Goal: Task Accomplishment & Management: Use online tool/utility

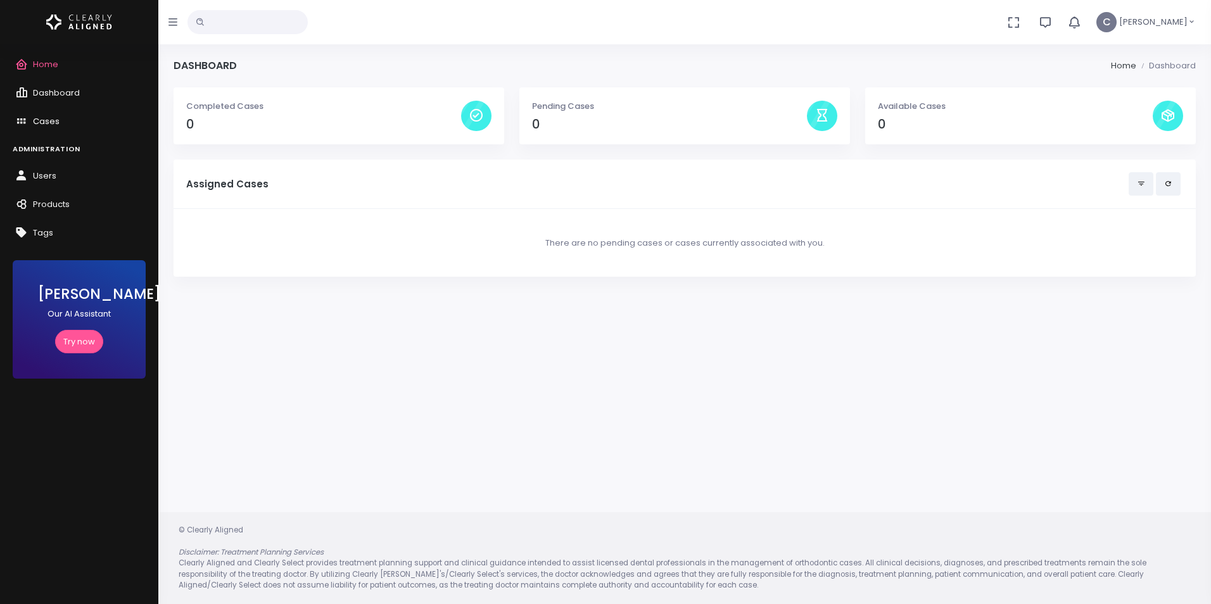
click at [44, 118] on span "Cases" at bounding box center [46, 121] width 27 height 12
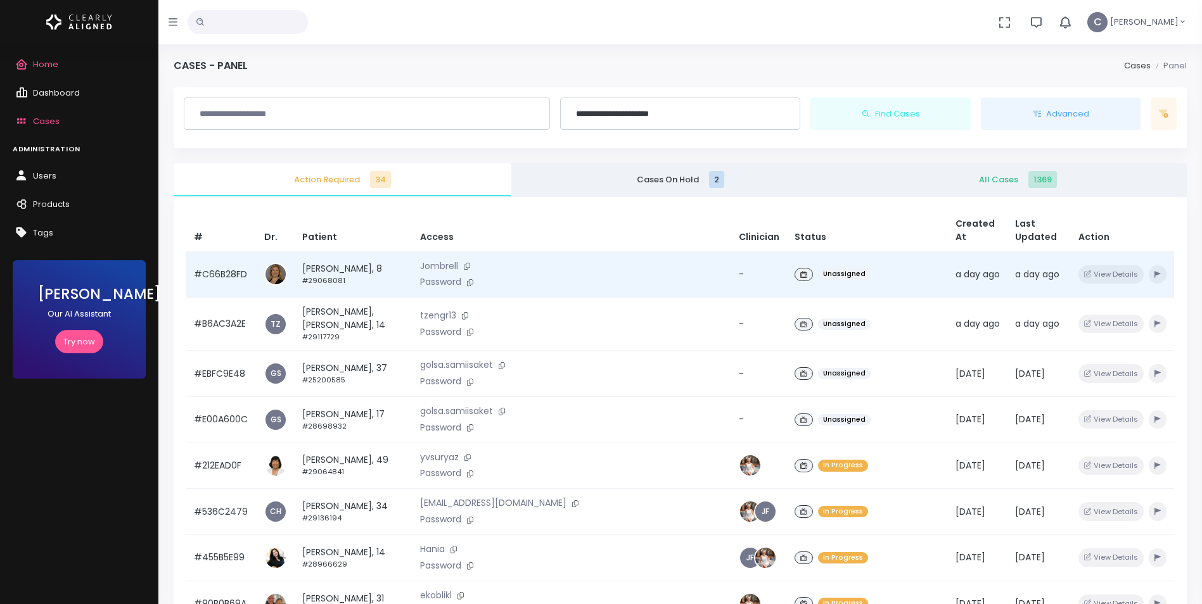
click at [860, 251] on td "Unassigned" at bounding box center [867, 274] width 160 height 46
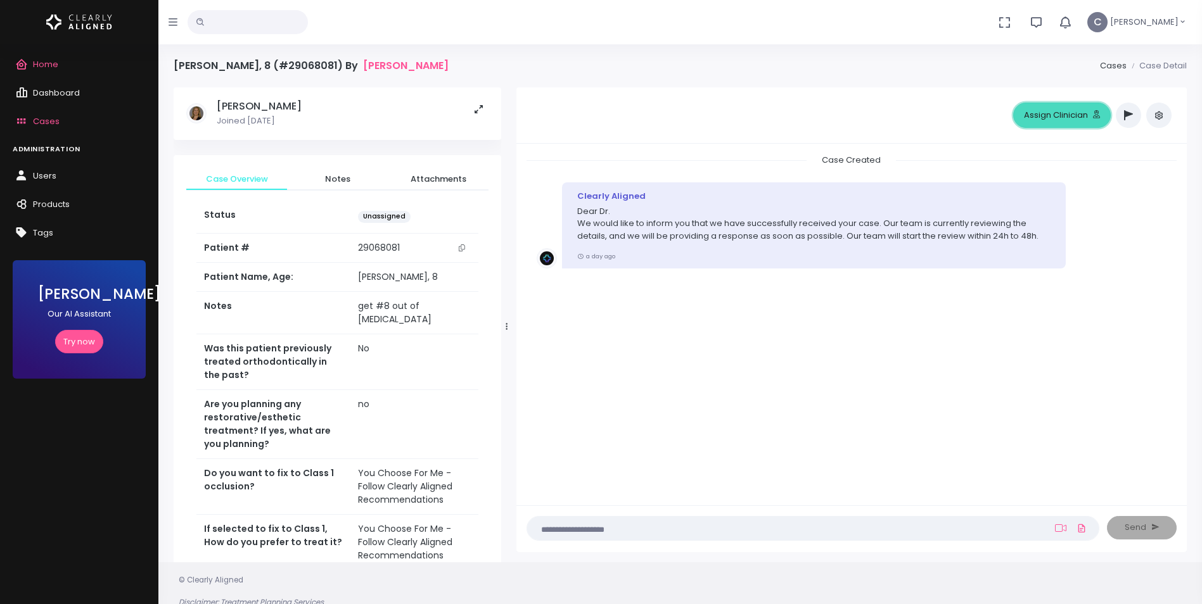
click at [1043, 118] on button "Assign Clinician" at bounding box center [1062, 115] width 98 height 25
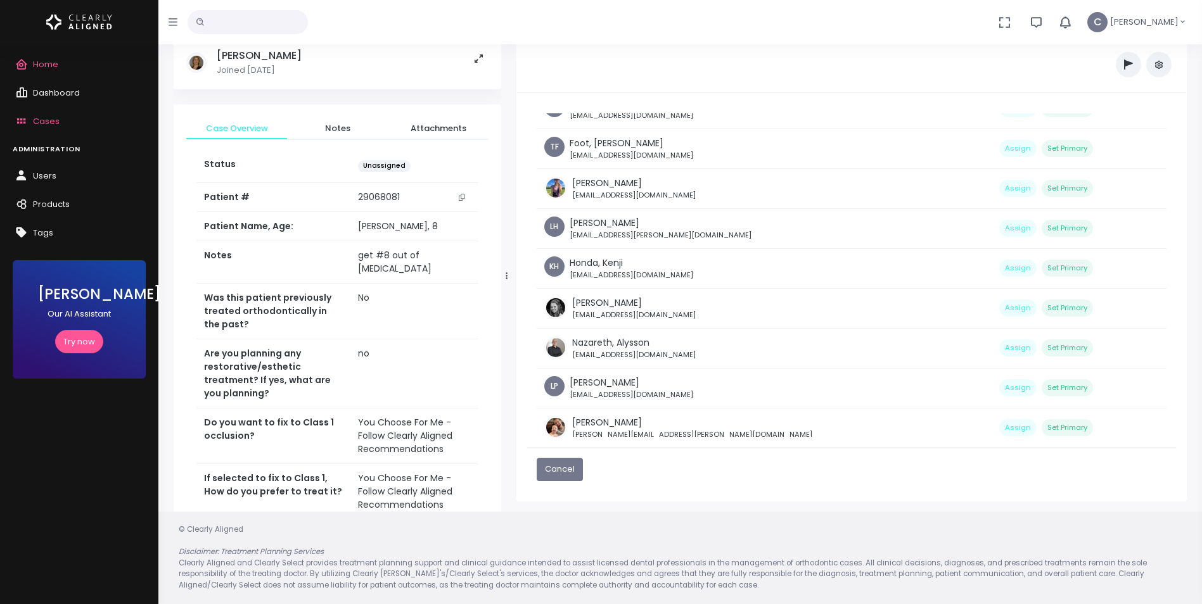
scroll to position [215, 0]
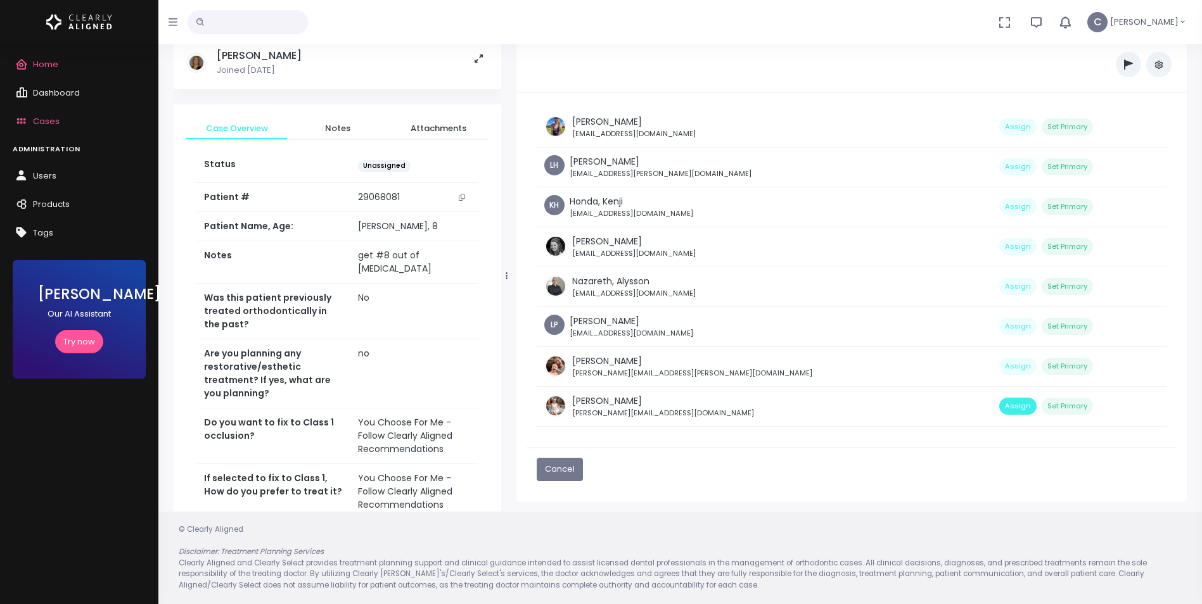
click at [999, 406] on button "Assign" at bounding box center [1017, 406] width 37 height 17
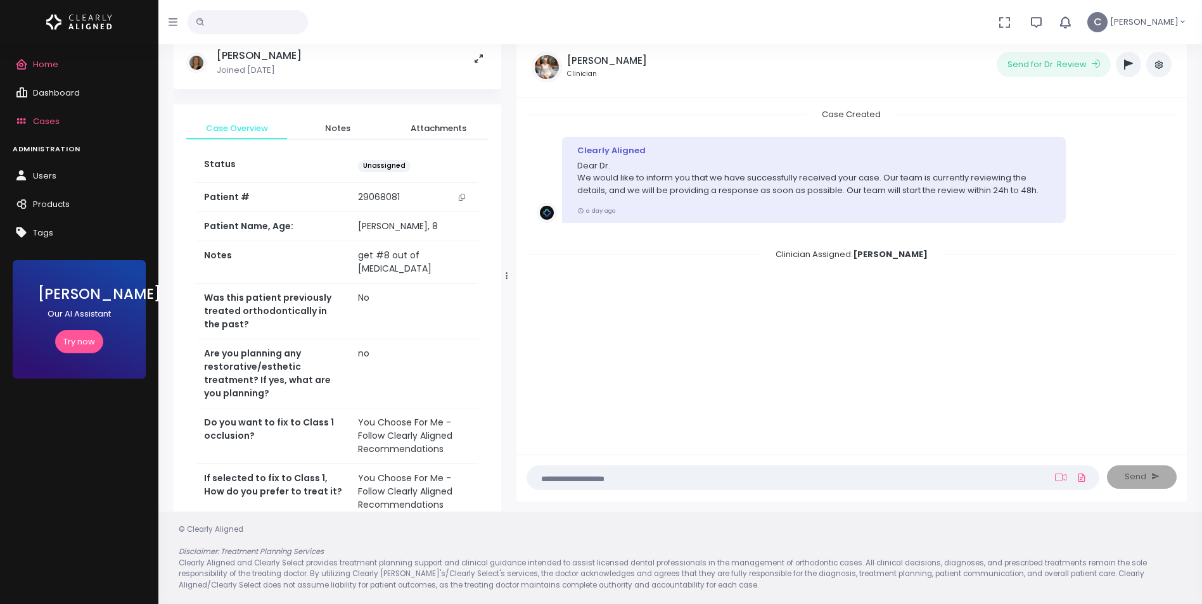
click at [40, 118] on span "Cases" at bounding box center [46, 121] width 27 height 12
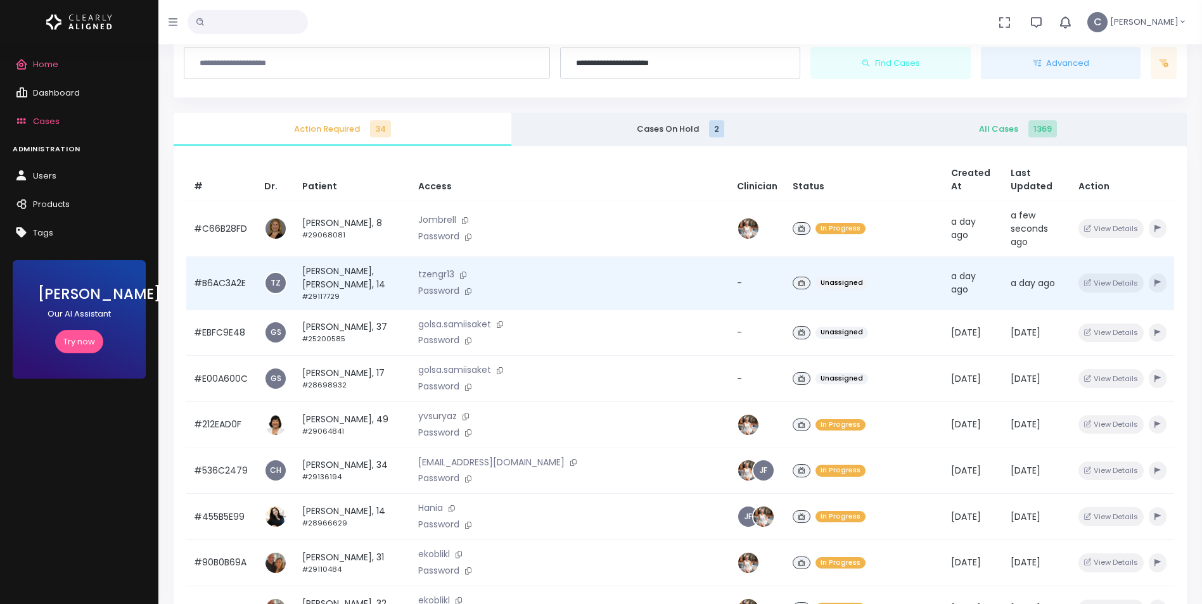
click at [792, 274] on div "Unassigned" at bounding box center [863, 283] width 143 height 18
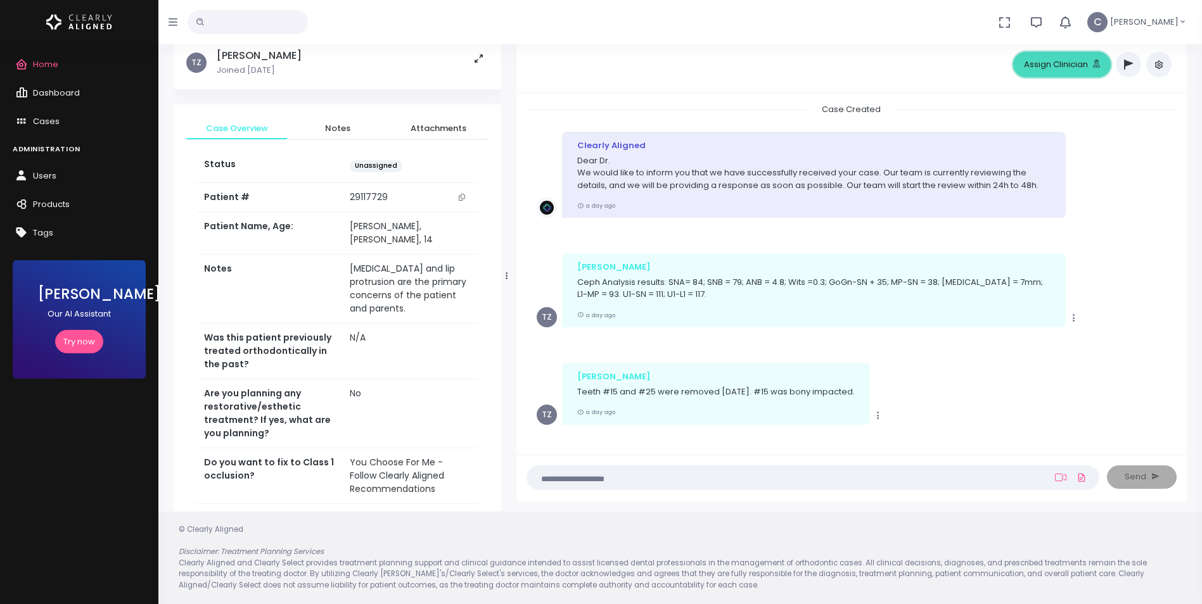
click at [1046, 66] on button "Assign Clinician" at bounding box center [1062, 64] width 98 height 25
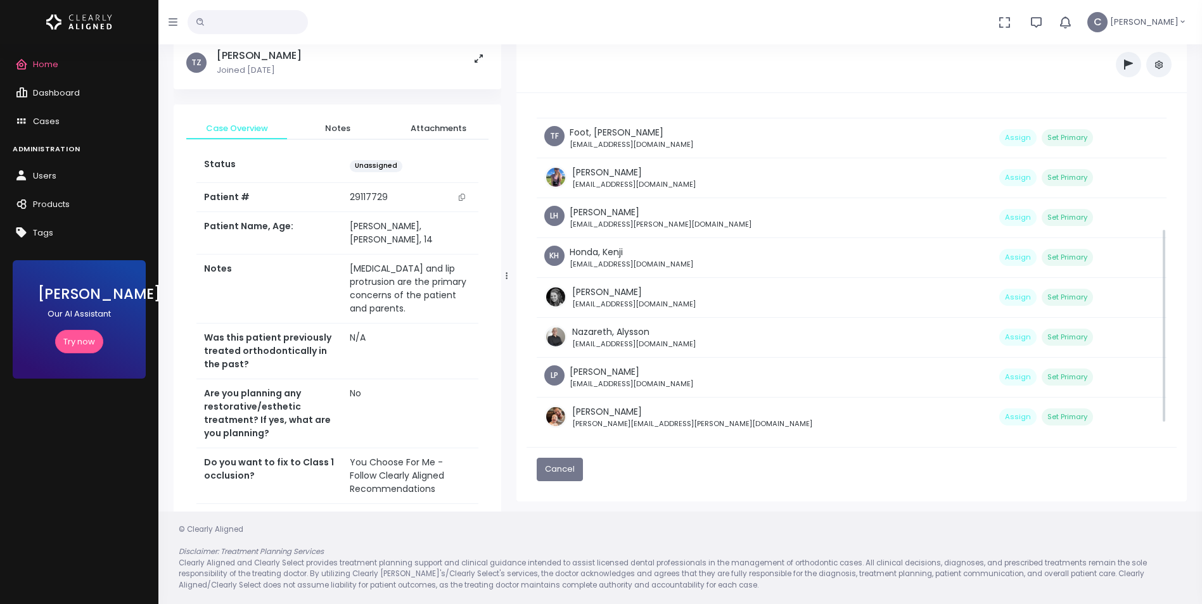
scroll to position [215, 0]
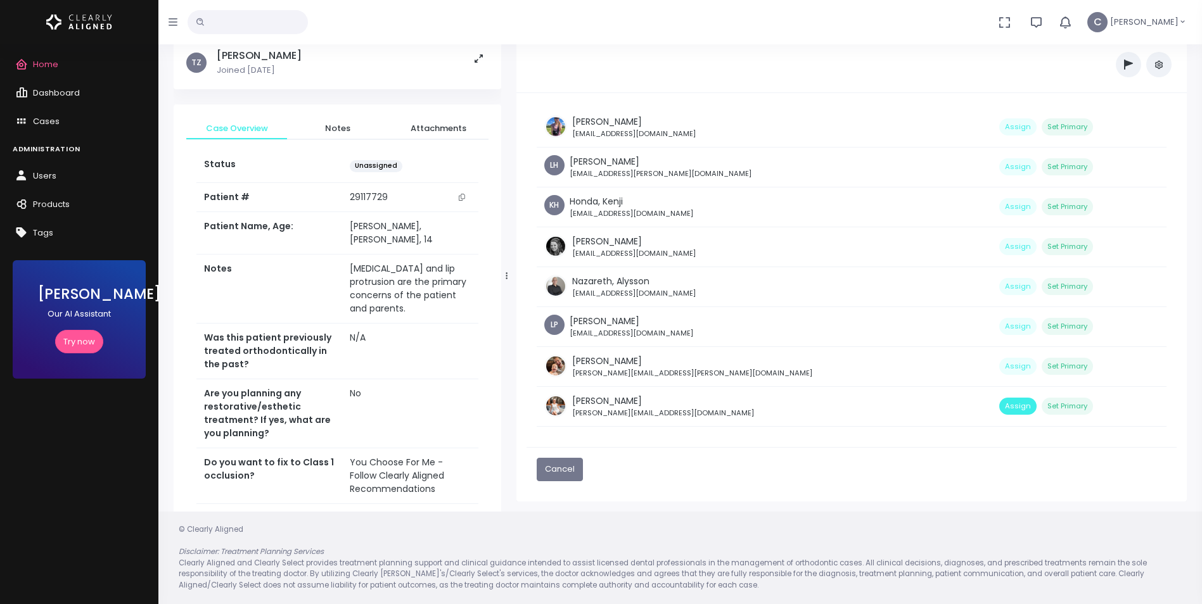
click at [999, 408] on button "Assign" at bounding box center [1017, 406] width 37 height 17
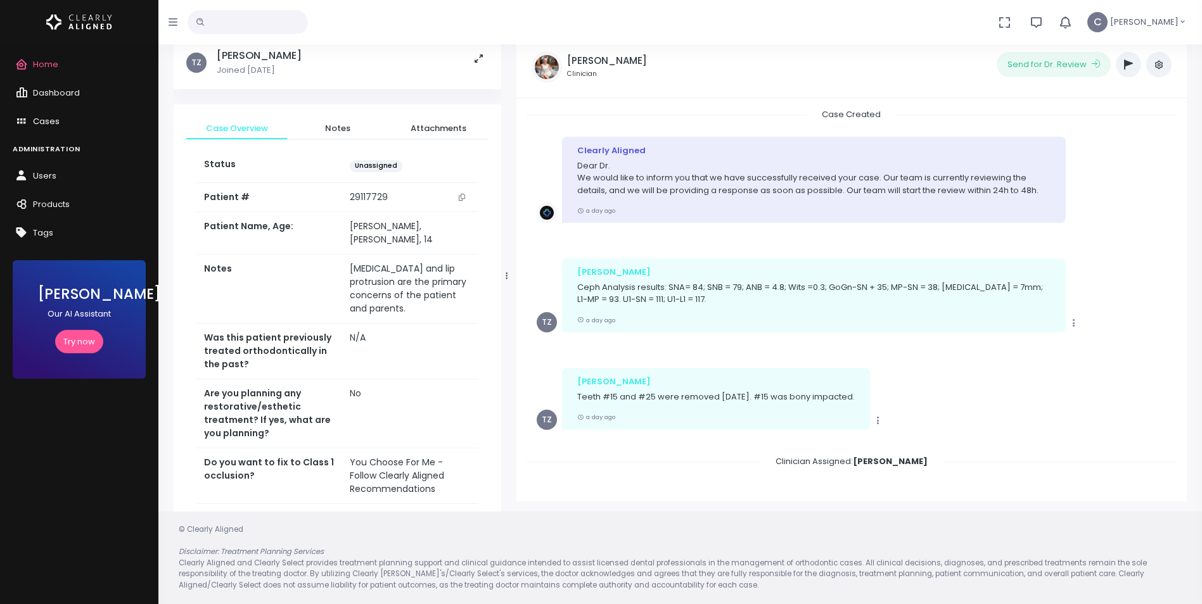
click at [33, 121] on span "Cases" at bounding box center [46, 121] width 27 height 12
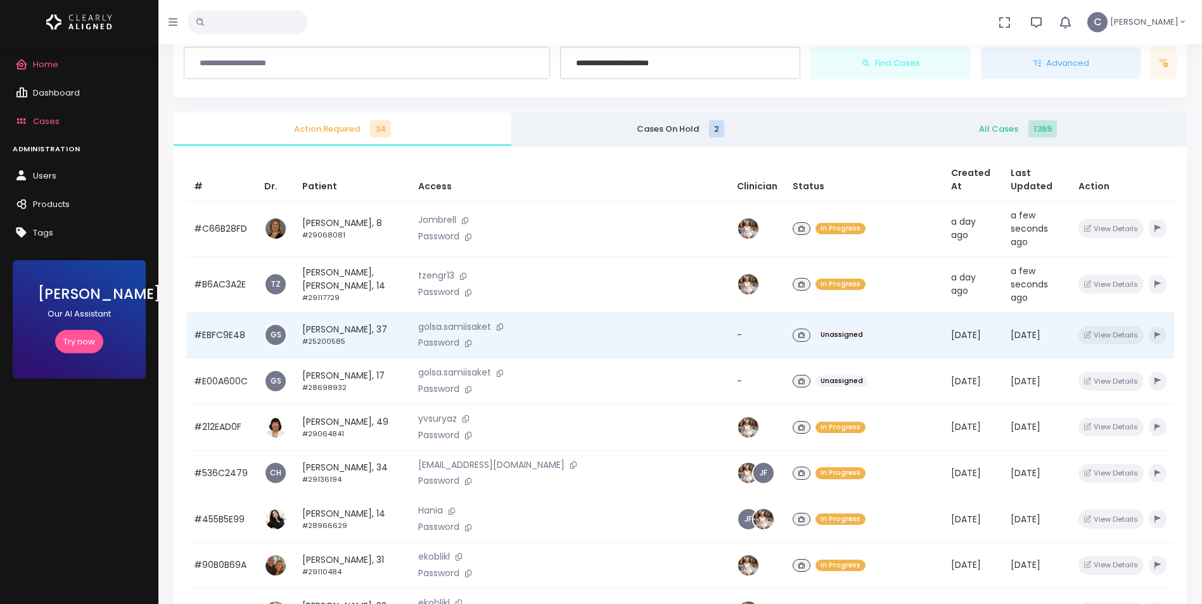
click at [816, 326] on div "Unassigned" at bounding box center [863, 335] width 143 height 18
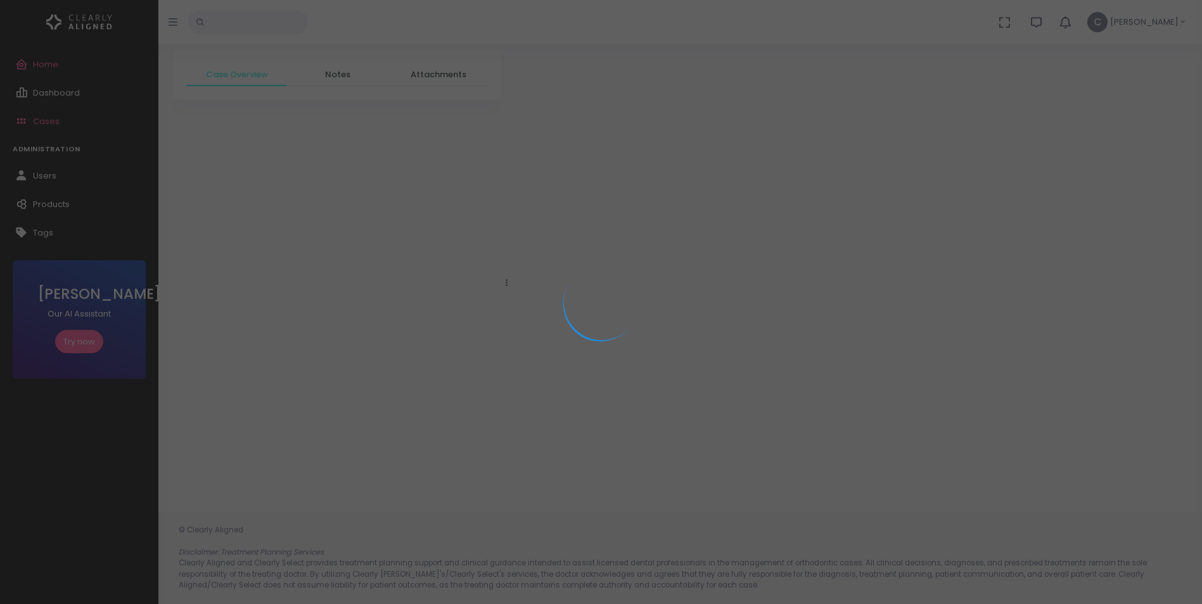
scroll to position [51, 0]
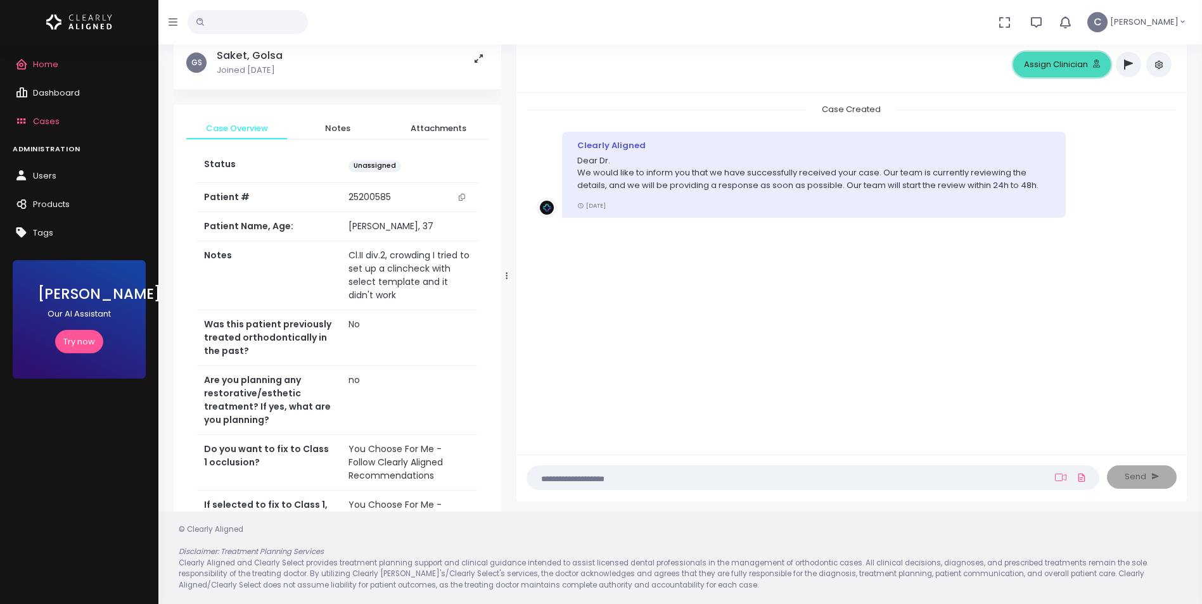
click at [1067, 70] on button "Assign Clinician" at bounding box center [1062, 64] width 98 height 25
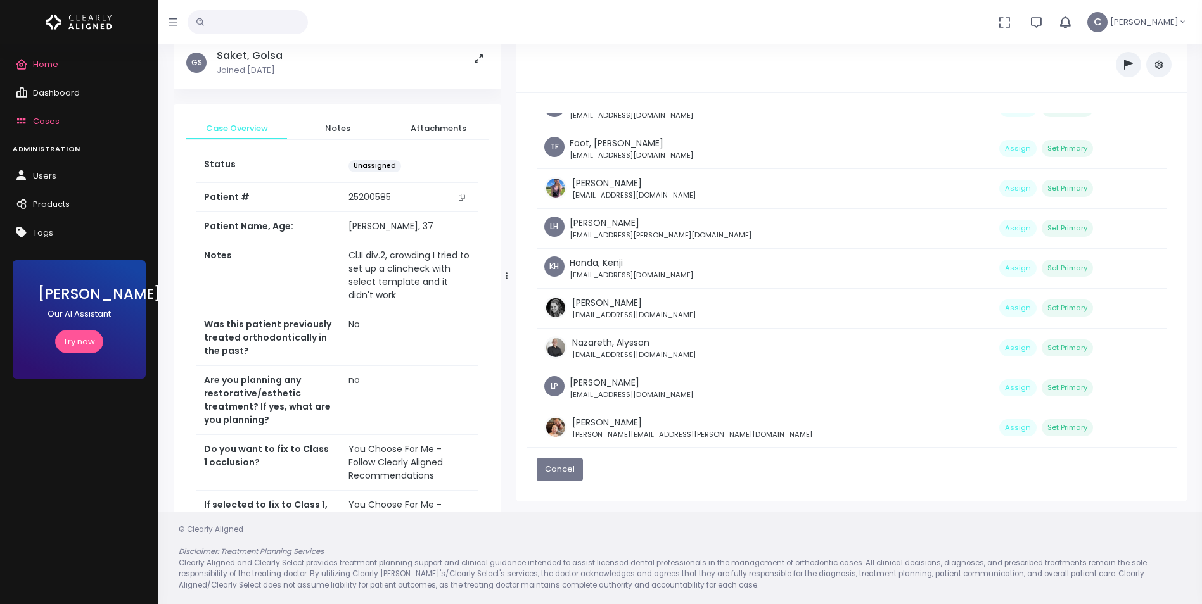
scroll to position [215, 0]
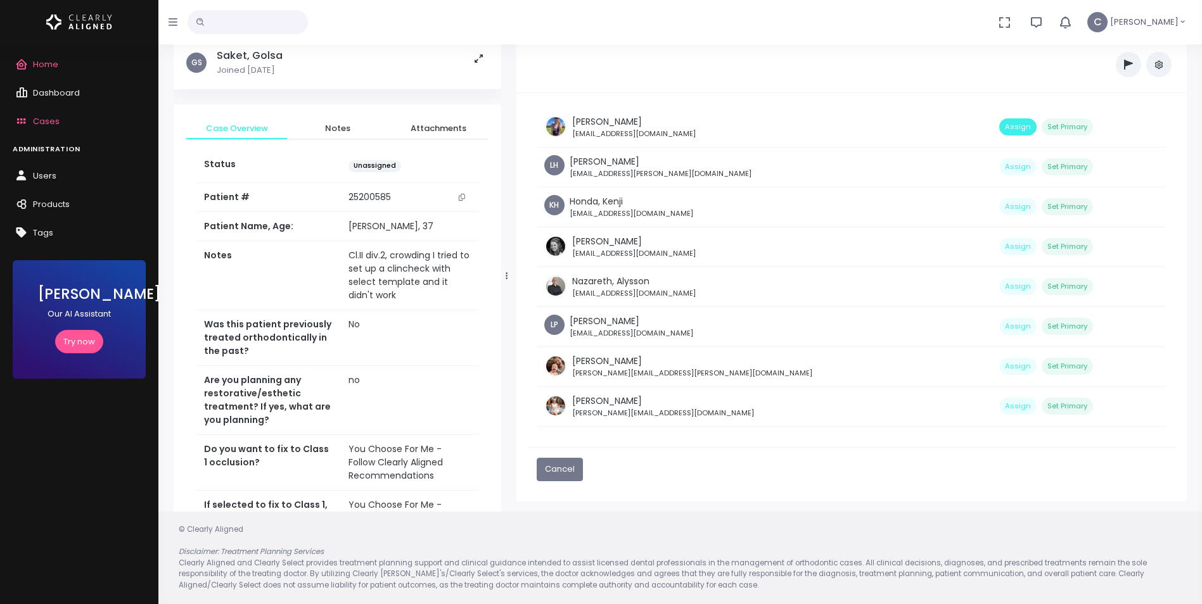
click at [999, 123] on button "Assign" at bounding box center [1017, 126] width 37 height 17
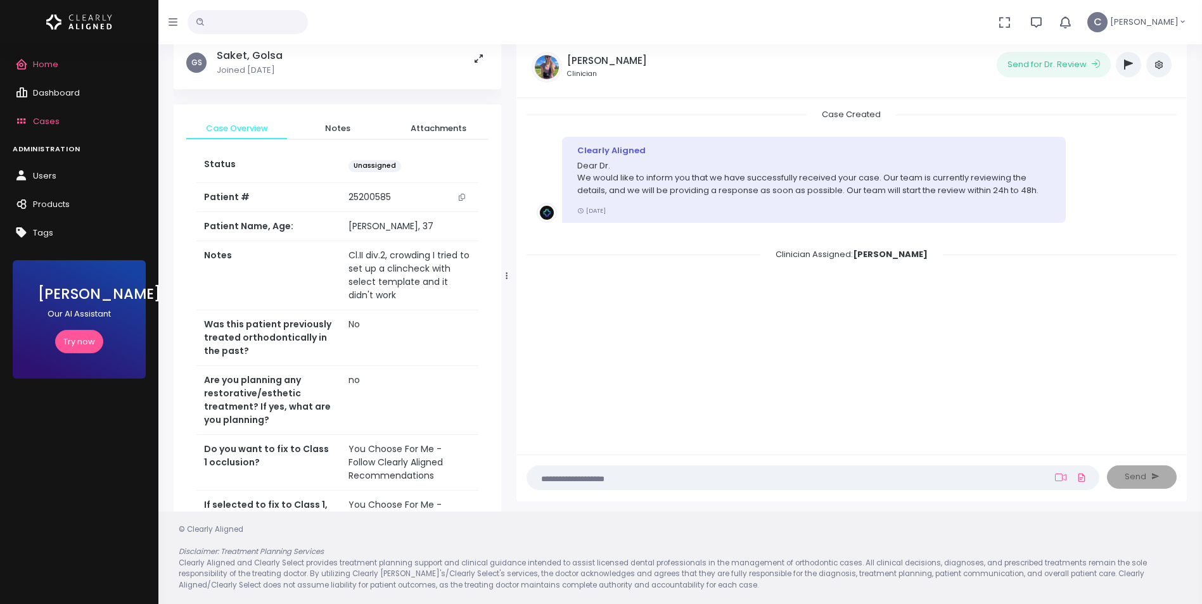
click at [1159, 66] on icon "button" at bounding box center [1158, 65] width 10 height 10
click at [1094, 130] on link "Assign Clinician" at bounding box center [1104, 132] width 134 height 20
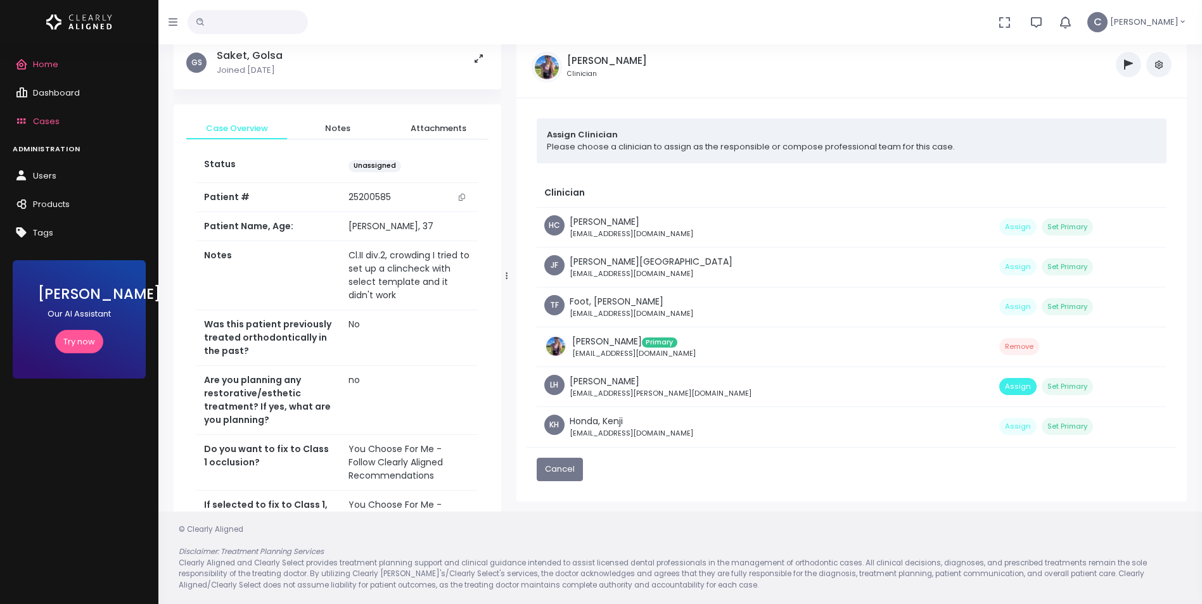
click at [999, 384] on button "Assign" at bounding box center [1017, 386] width 37 height 17
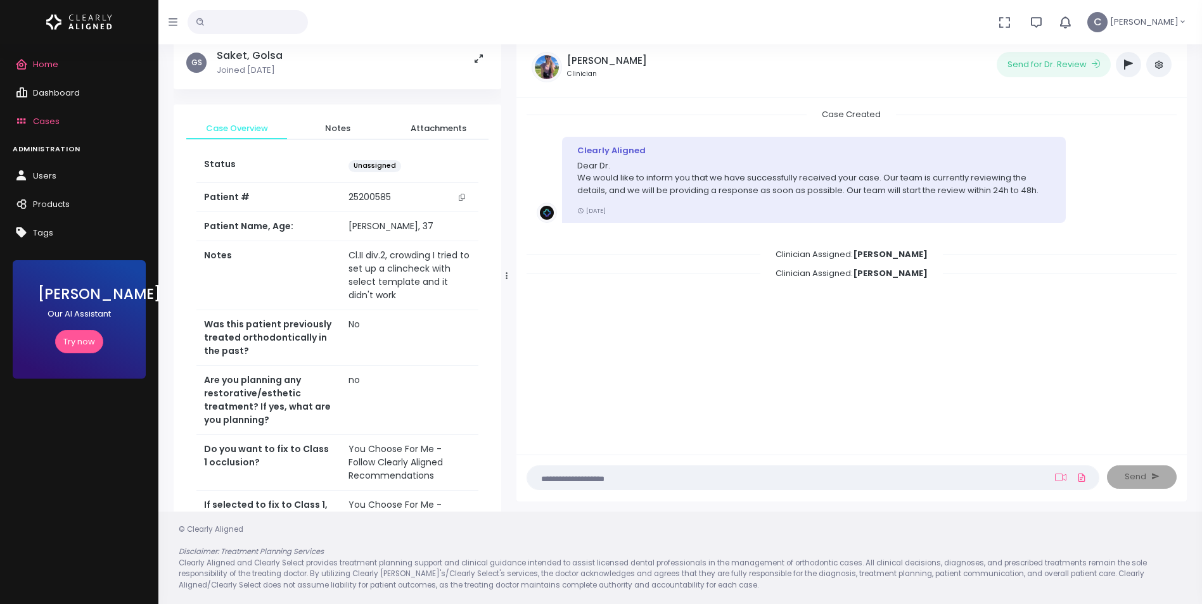
click at [41, 118] on span "Cases" at bounding box center [46, 121] width 27 height 12
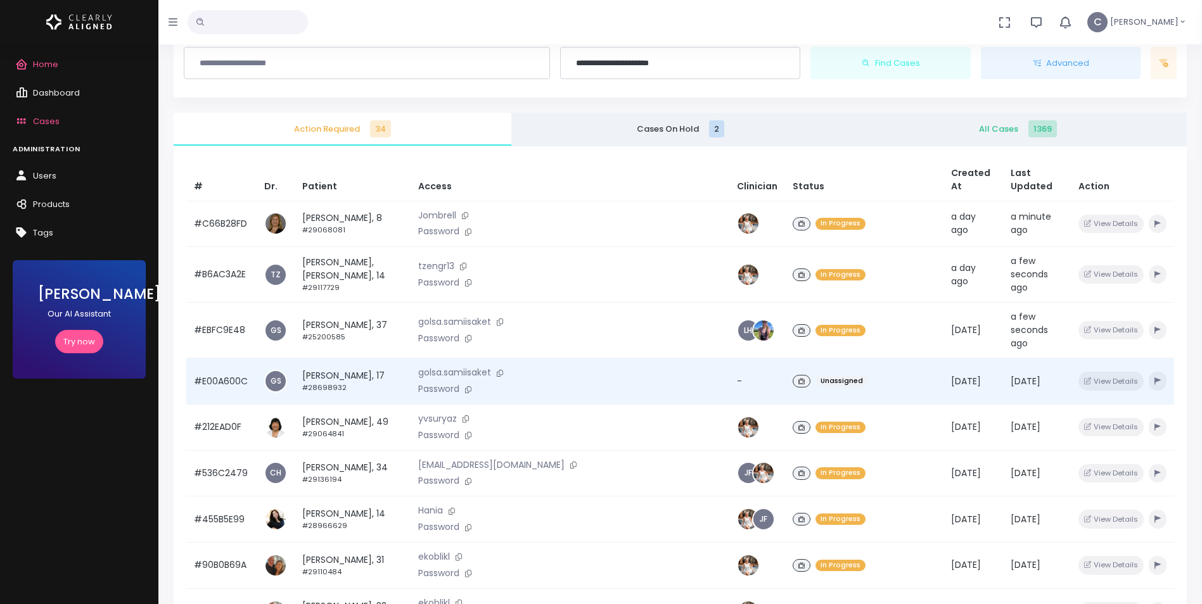
click at [851, 372] on div "Unassigned" at bounding box center [863, 381] width 143 height 18
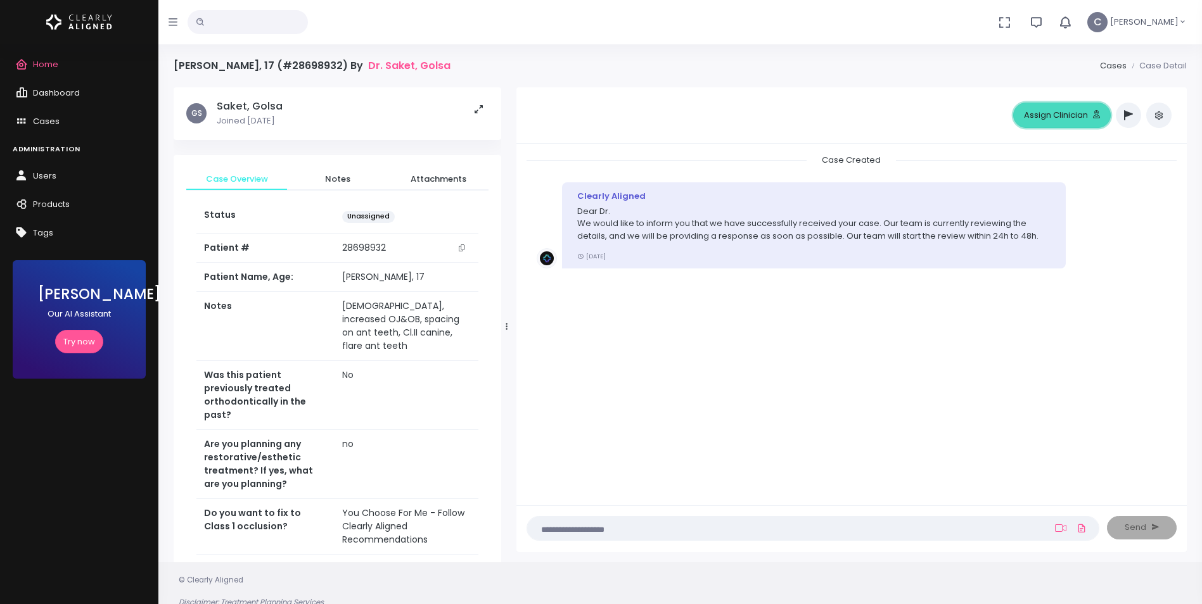
click at [1054, 120] on button "Assign Clinician" at bounding box center [1062, 115] width 98 height 25
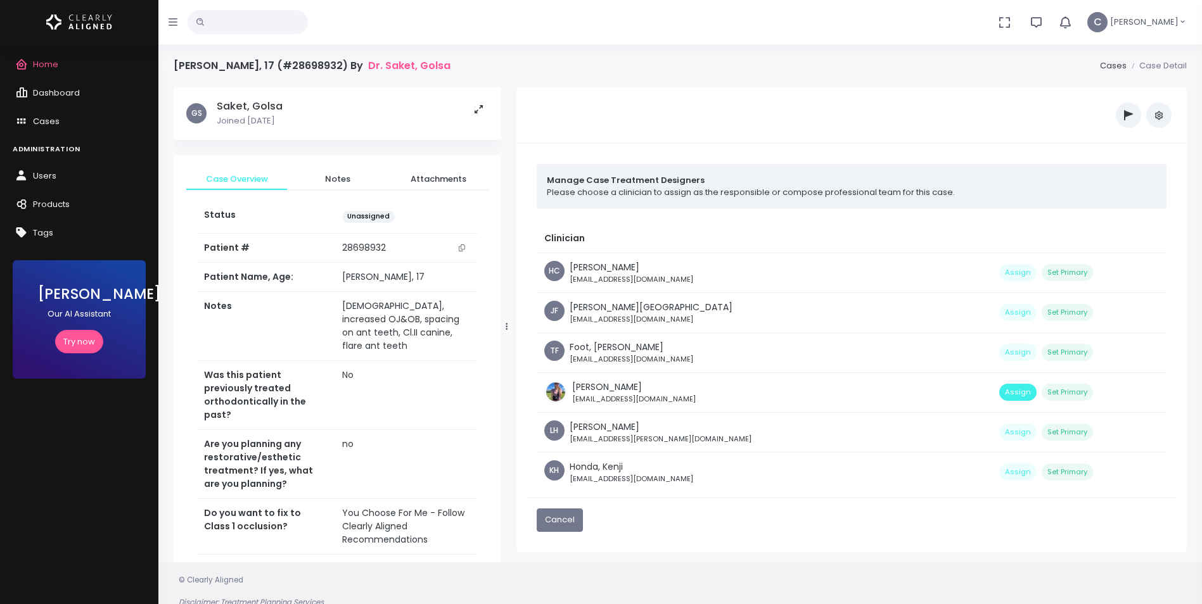
click at [999, 394] on button "Assign" at bounding box center [1017, 392] width 37 height 17
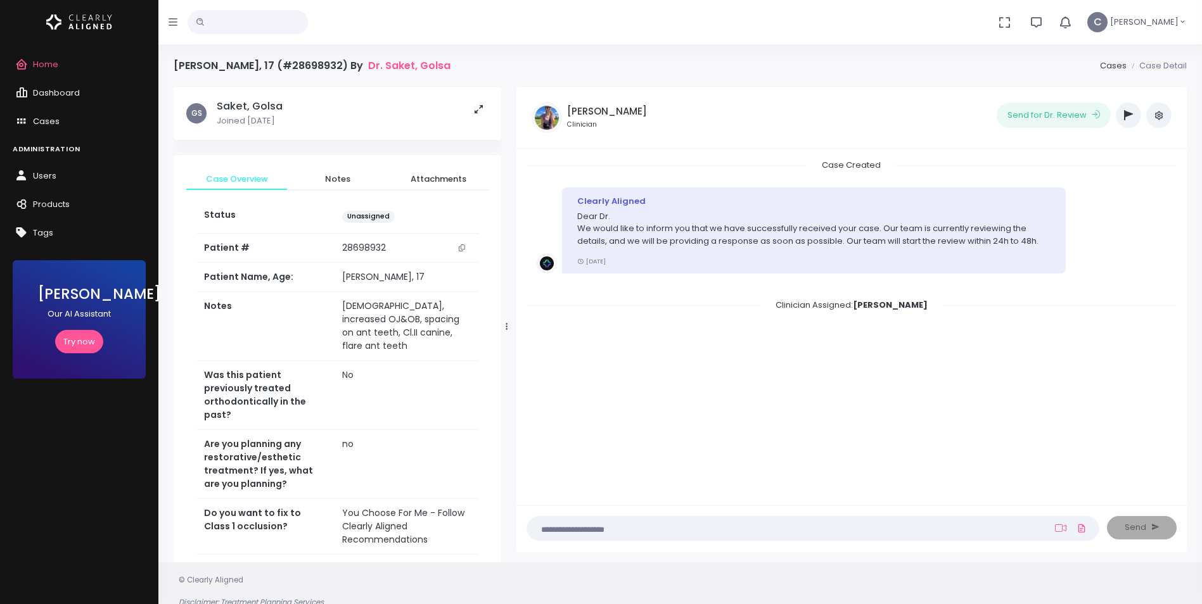
click at [1153, 118] on icon "button" at bounding box center [1158, 115] width 10 height 10
click at [1082, 184] on link "Assign Clinician" at bounding box center [1104, 182] width 134 height 20
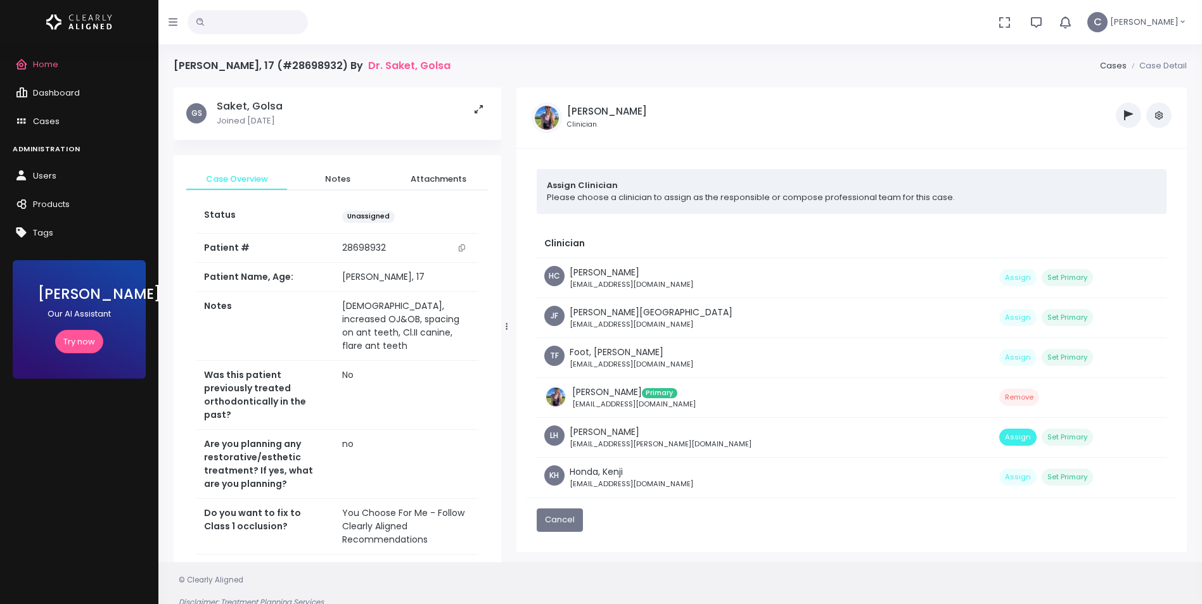
click at [999, 439] on button "Assign" at bounding box center [1017, 437] width 37 height 17
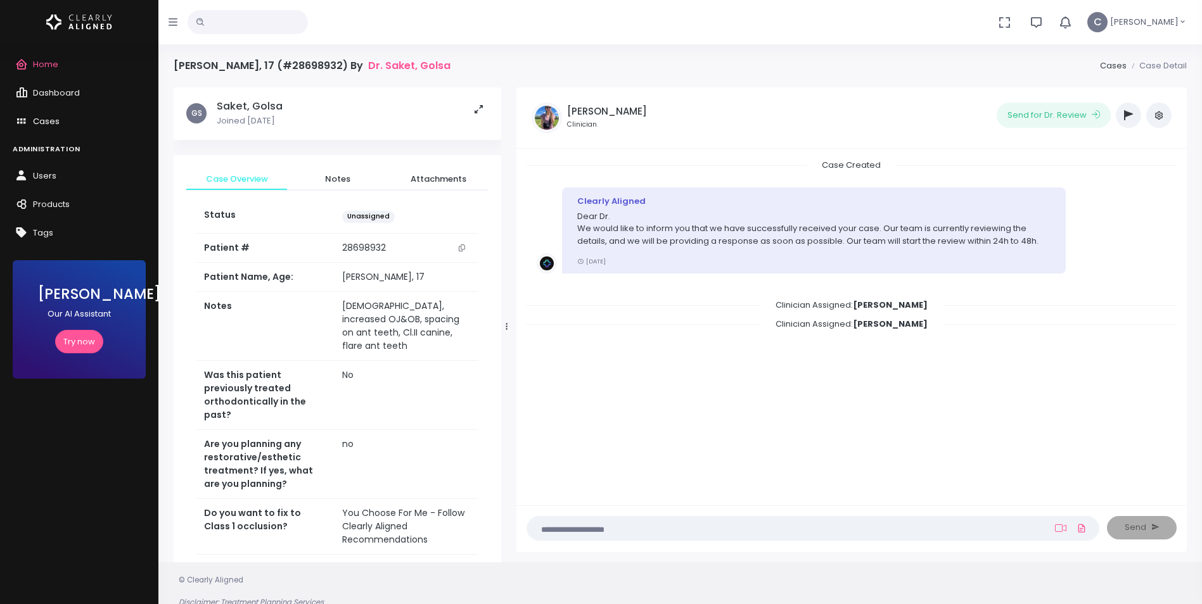
click at [40, 117] on span "Cases" at bounding box center [46, 121] width 27 height 12
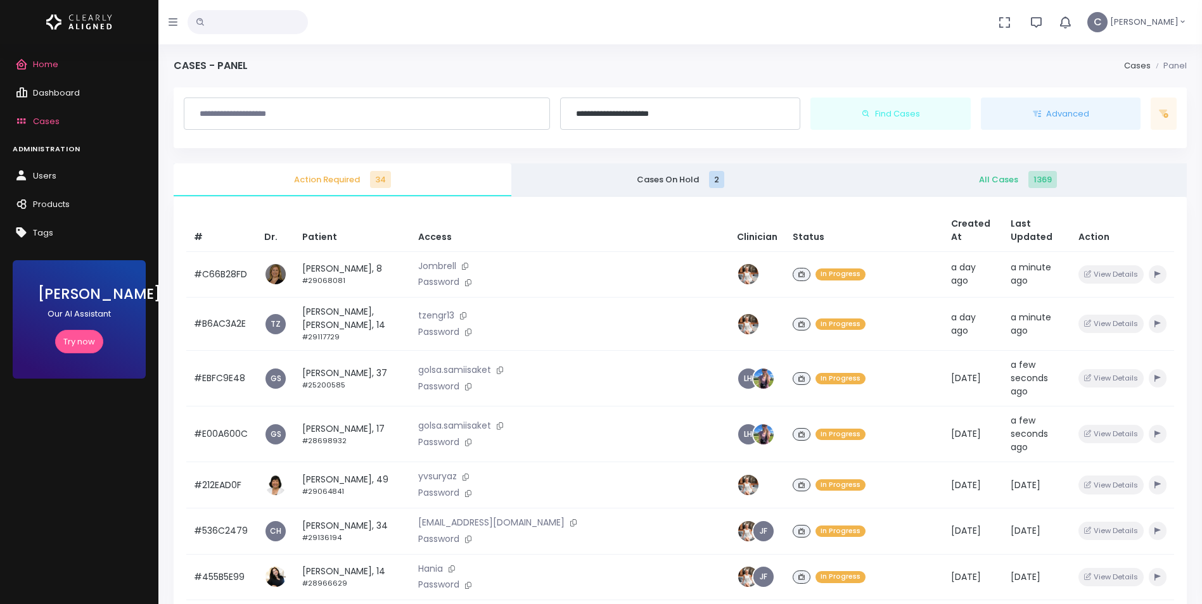
click at [37, 64] on span "Home" at bounding box center [45, 64] width 25 height 12
